Goal: Information Seeking & Learning: Learn about a topic

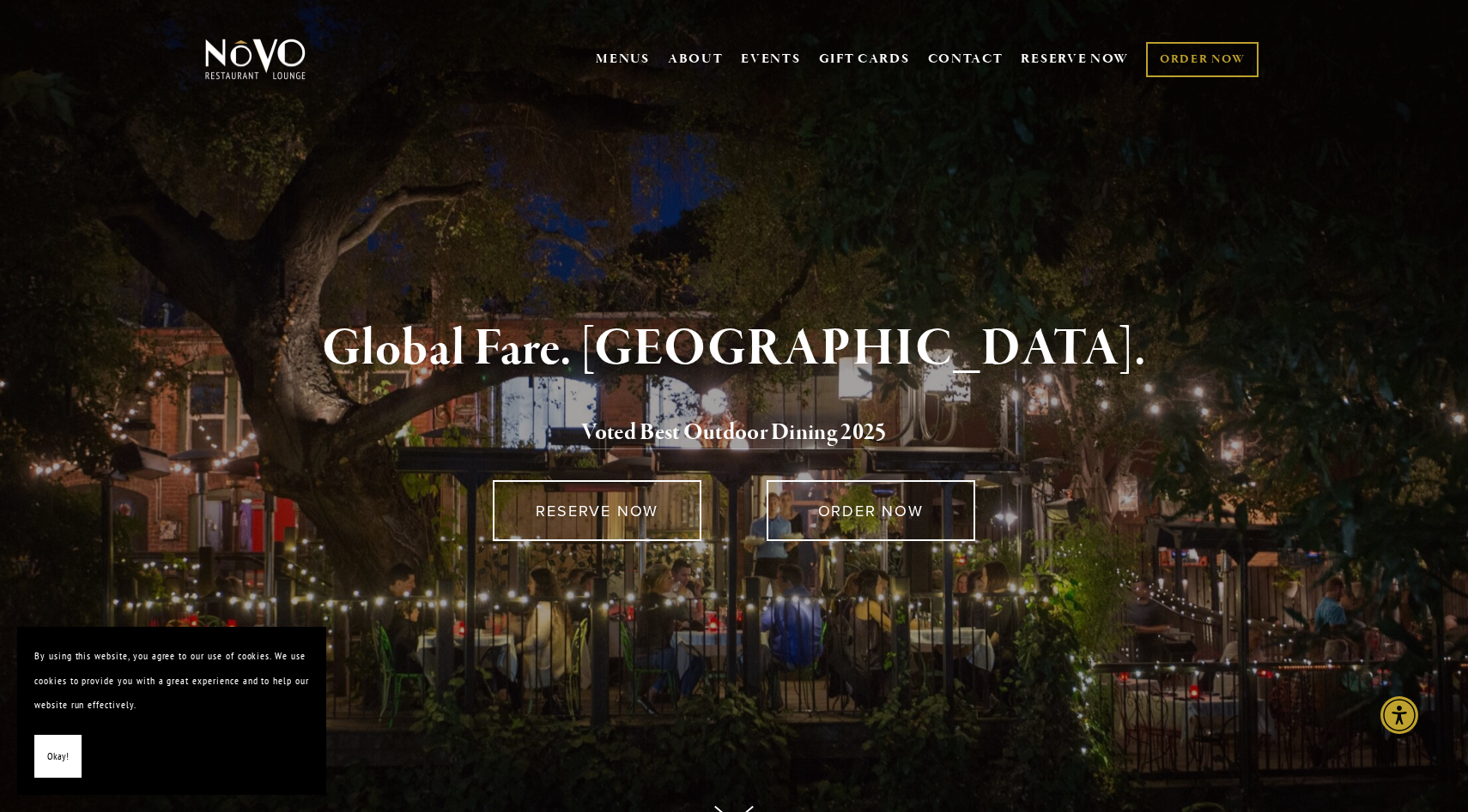
click at [52, 766] on span "Okay!" at bounding box center [58, 757] width 21 height 25
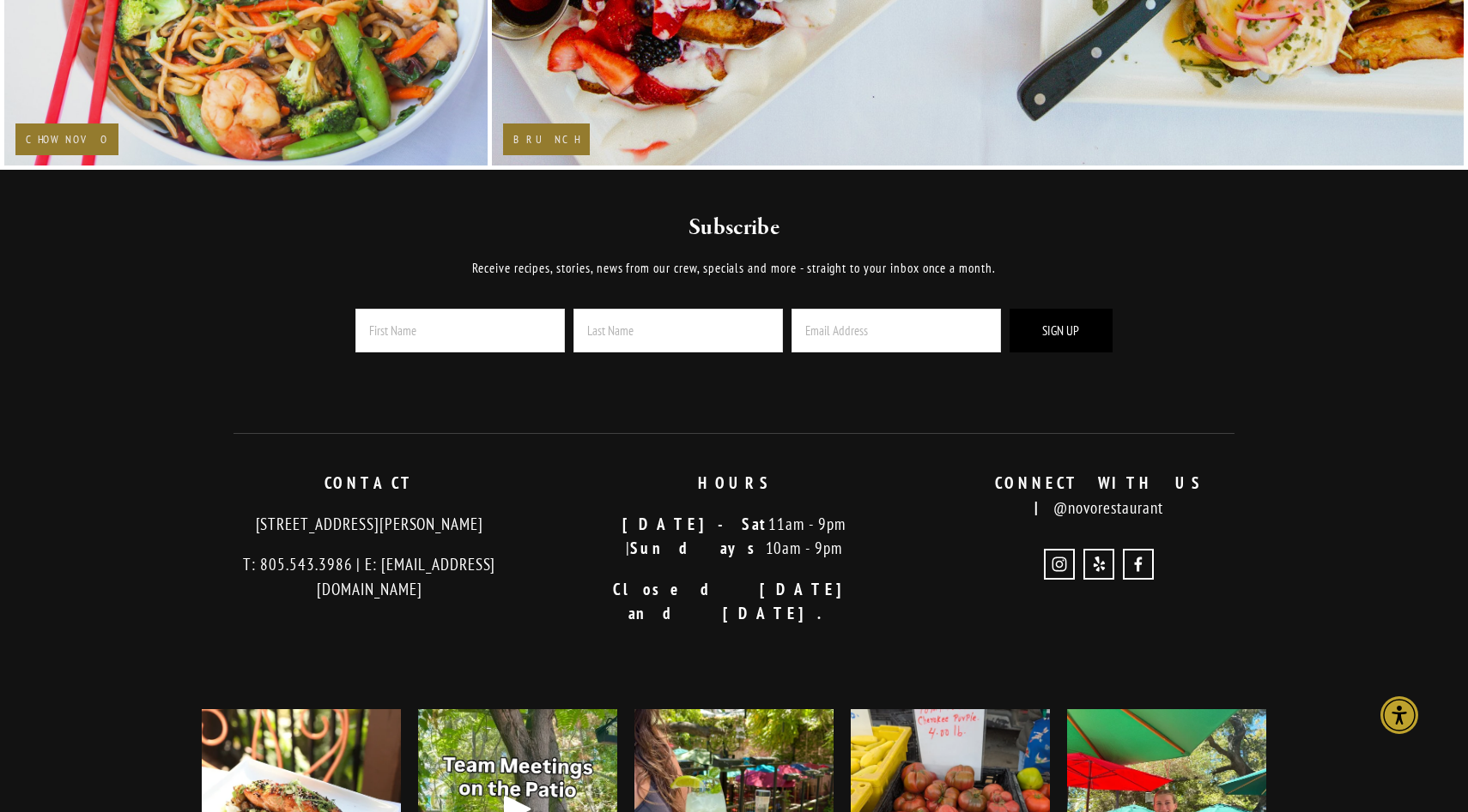
scroll to position [3875, 0]
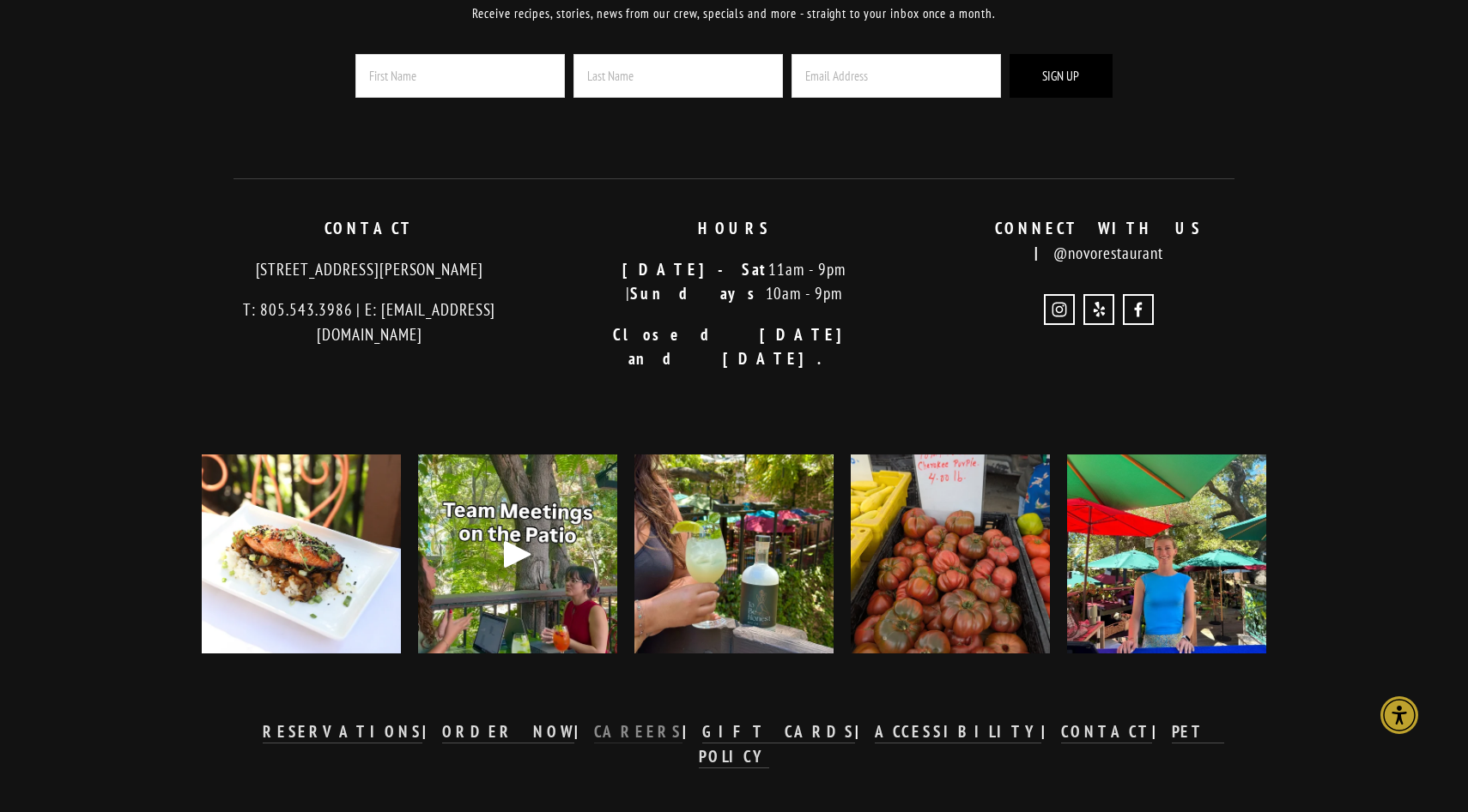
click at [637, 722] on strong "CAREERS" at bounding box center [638, 731] width 89 height 20
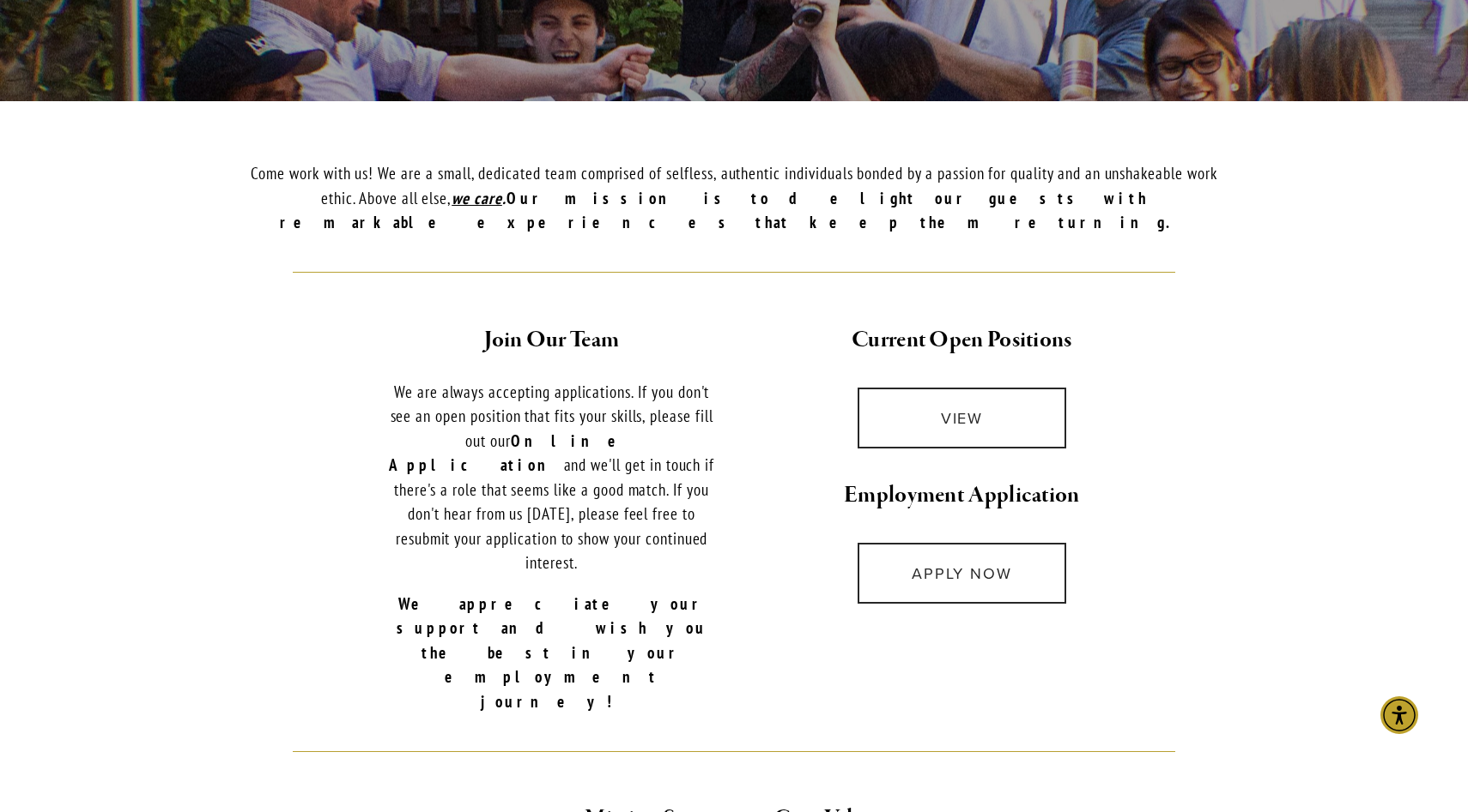
scroll to position [483, 0]
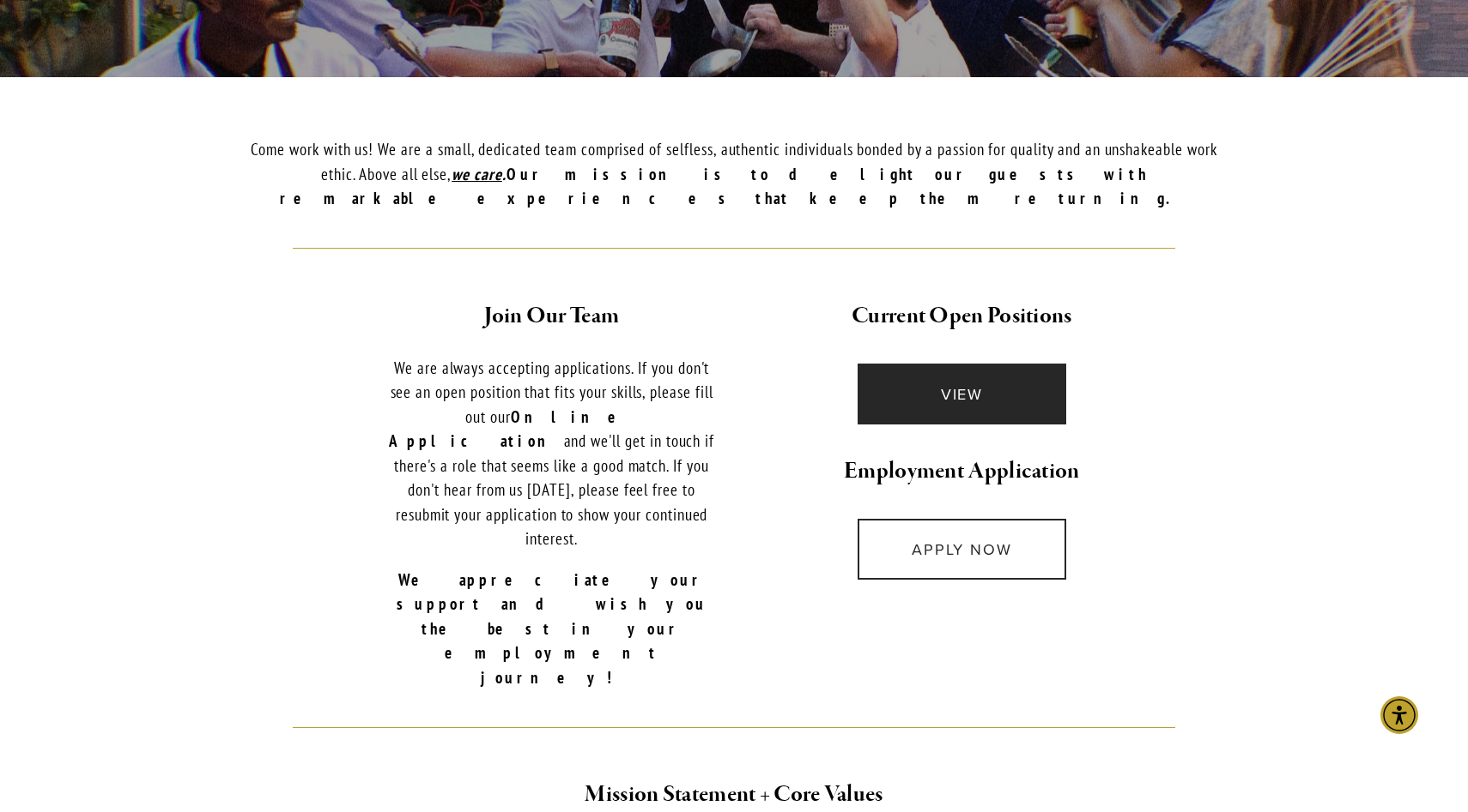
click at [957, 365] on link "VIEW" at bounding box center [961, 394] width 209 height 61
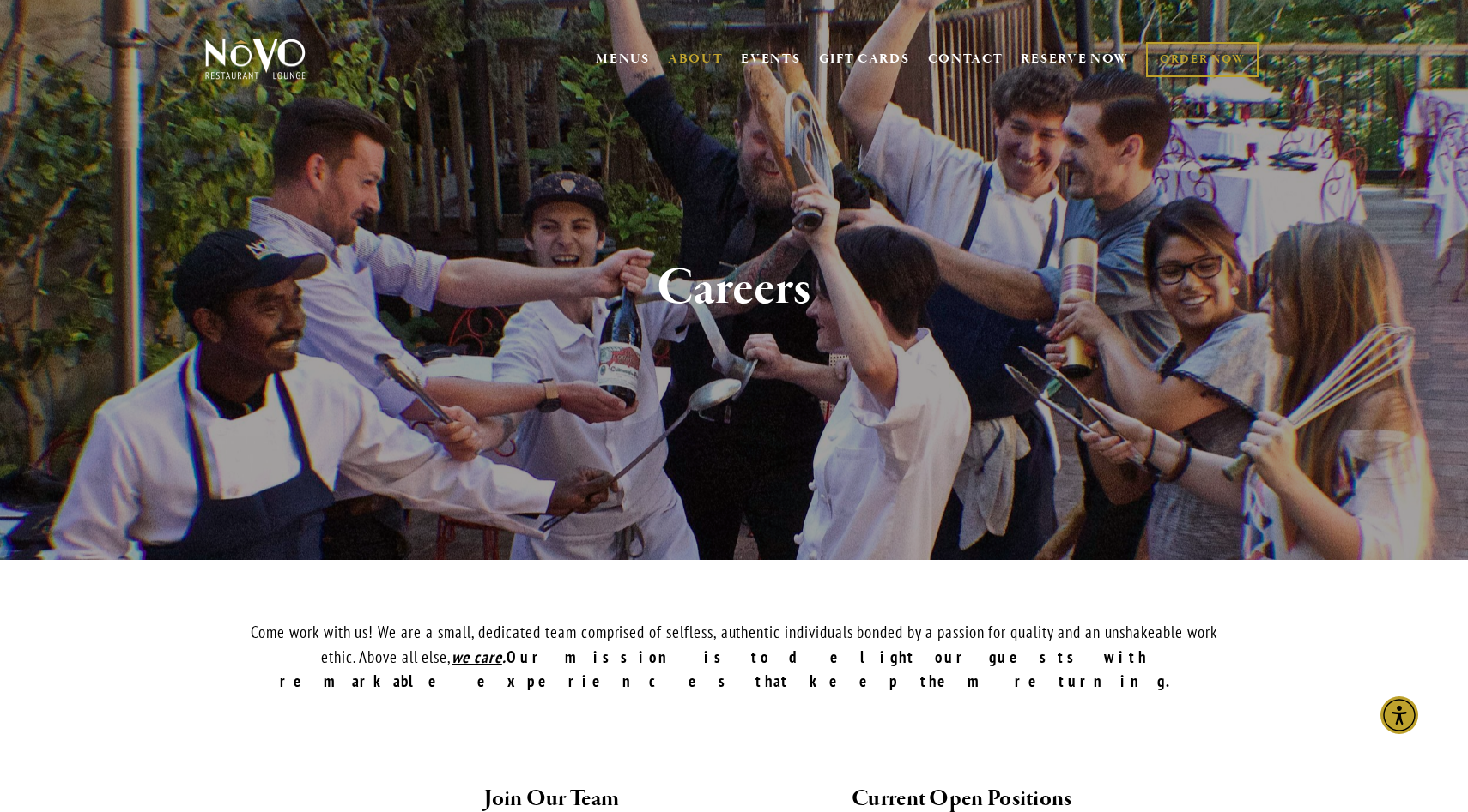
click at [270, 73] on img at bounding box center [256, 59] width 108 height 43
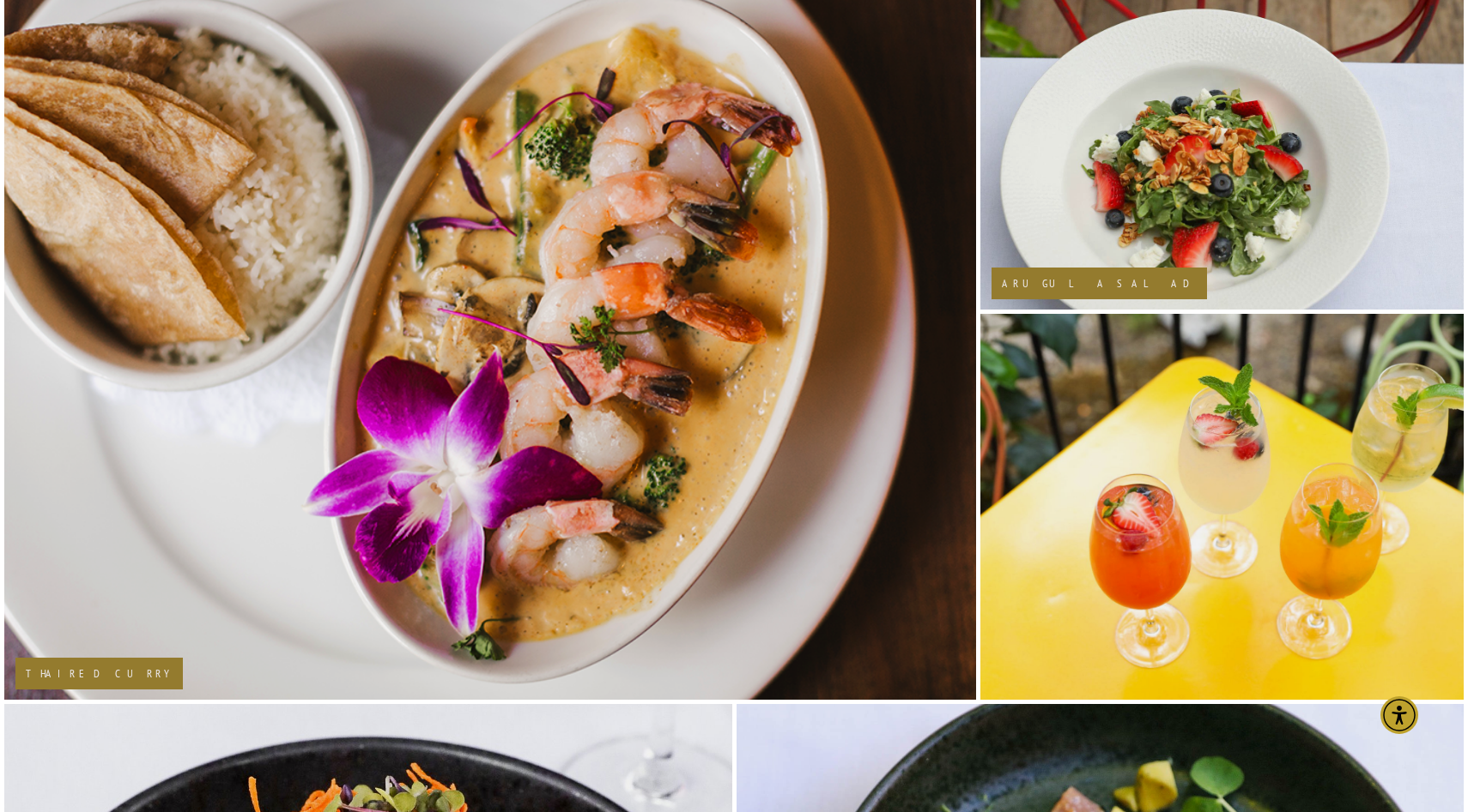
scroll to position [1801, 0]
